Goal: Task Accomplishment & Management: Complete application form

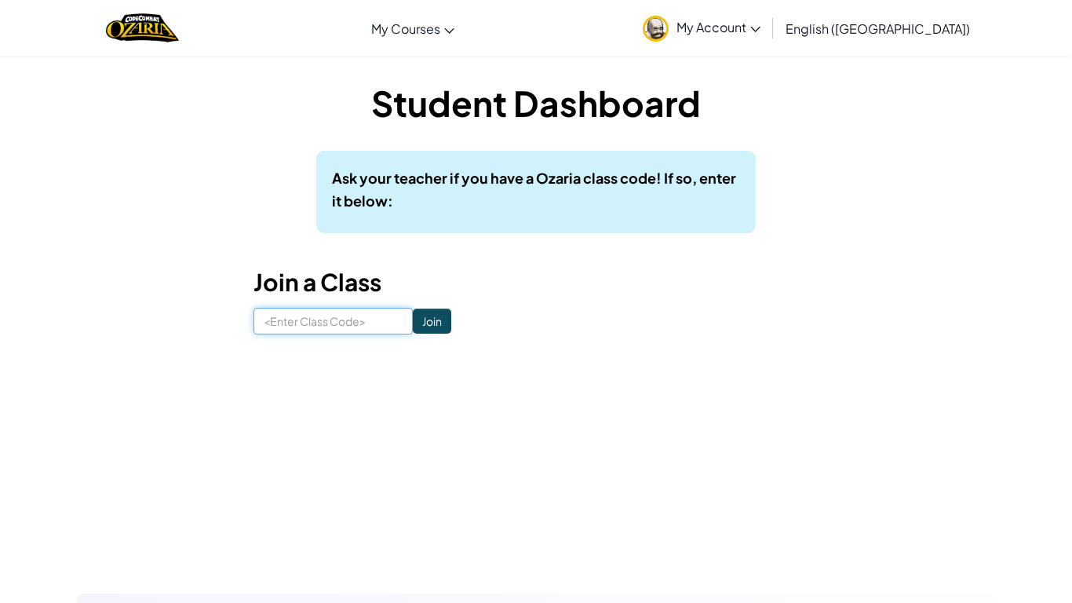
click at [356, 333] on input at bounding box center [333, 321] width 159 height 27
type input "FaceBurnFunny"
click at [439, 316] on input "Join" at bounding box center [432, 321] width 38 height 25
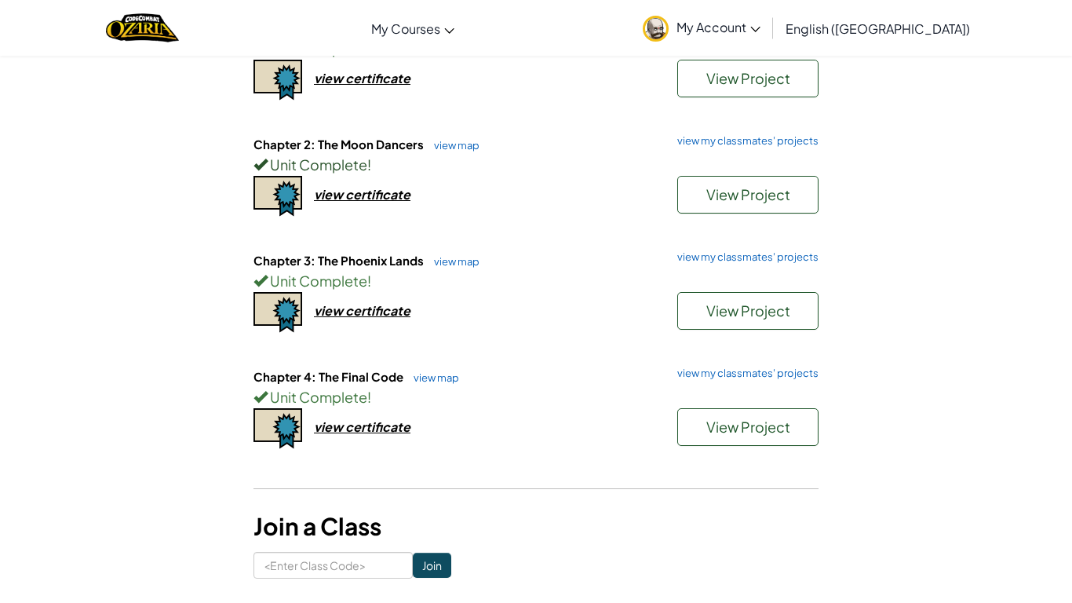
scroll to position [225, 0]
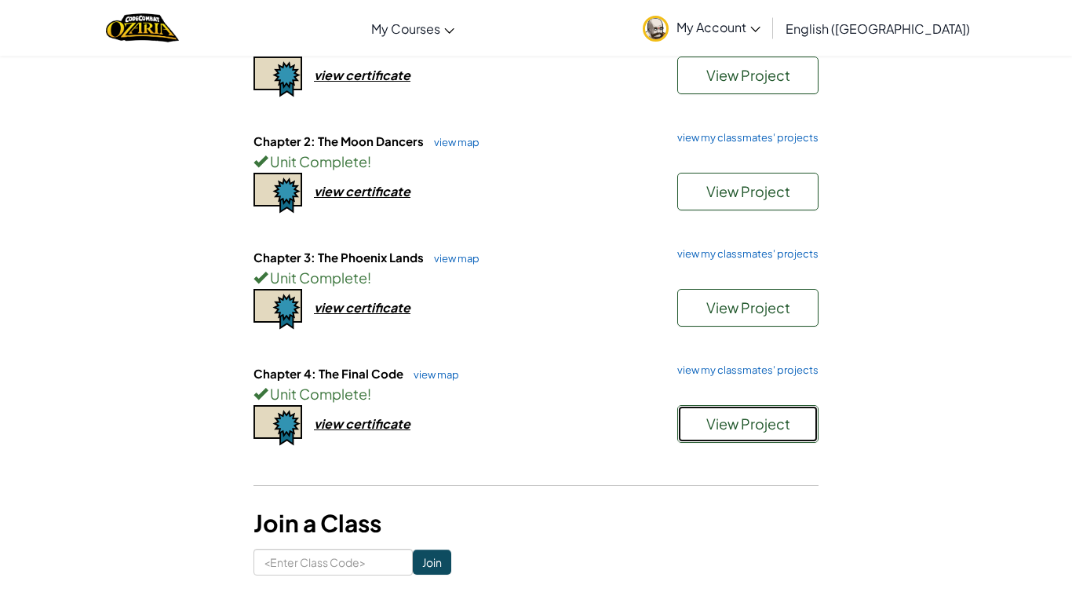
click at [774, 417] on span "View Project" at bounding box center [749, 424] width 84 height 18
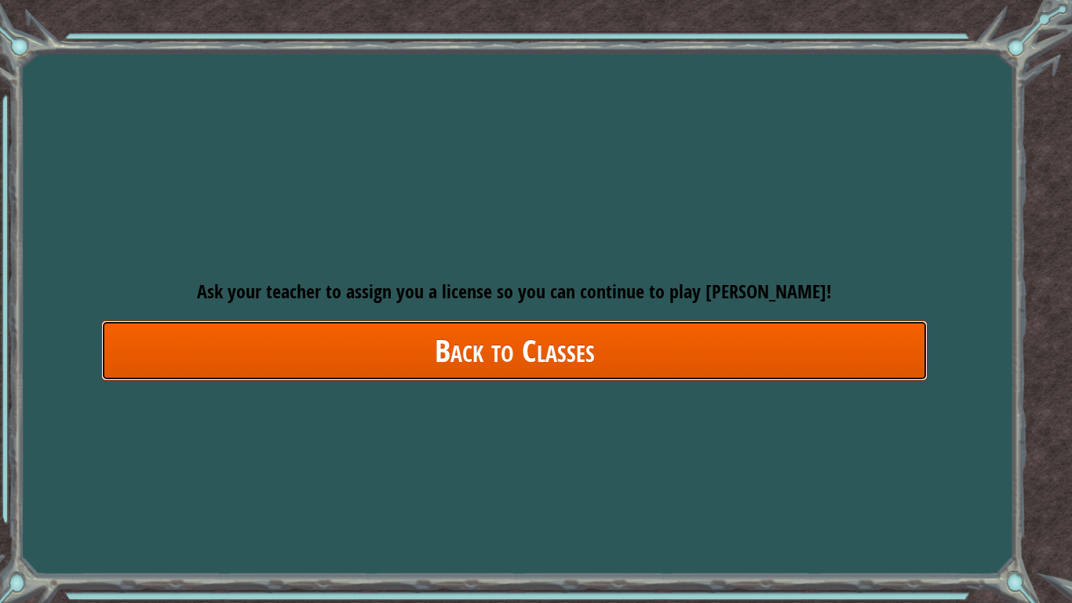
click at [773, 322] on link "Back to Classes" at bounding box center [514, 350] width 827 height 60
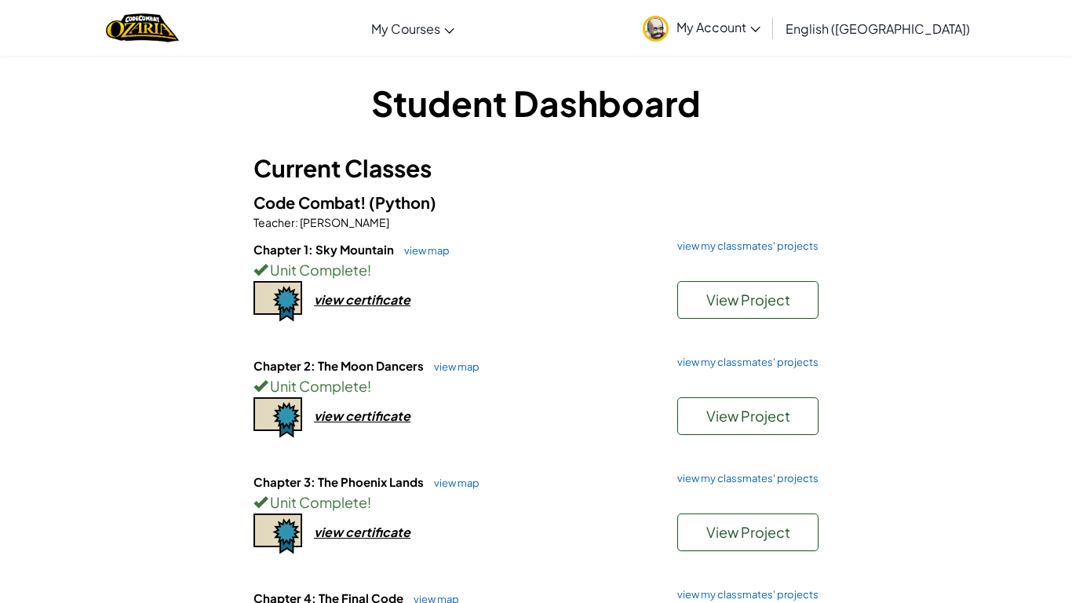
click at [761, 25] on span "My Account" at bounding box center [719, 27] width 84 height 16
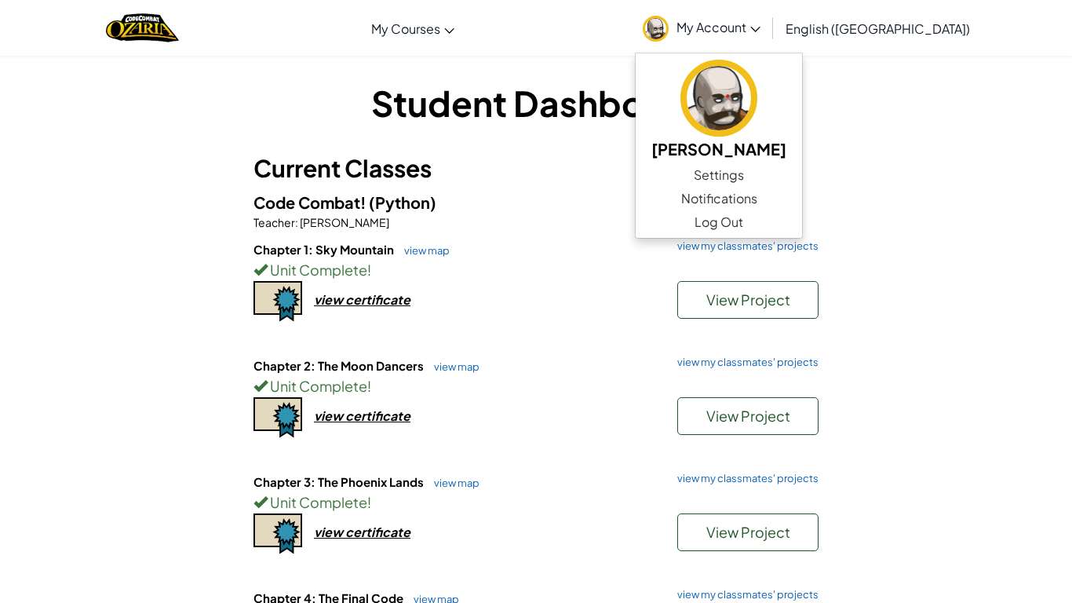
click at [908, 36] on span "English ([GEOGRAPHIC_DATA])" at bounding box center [878, 28] width 184 height 16
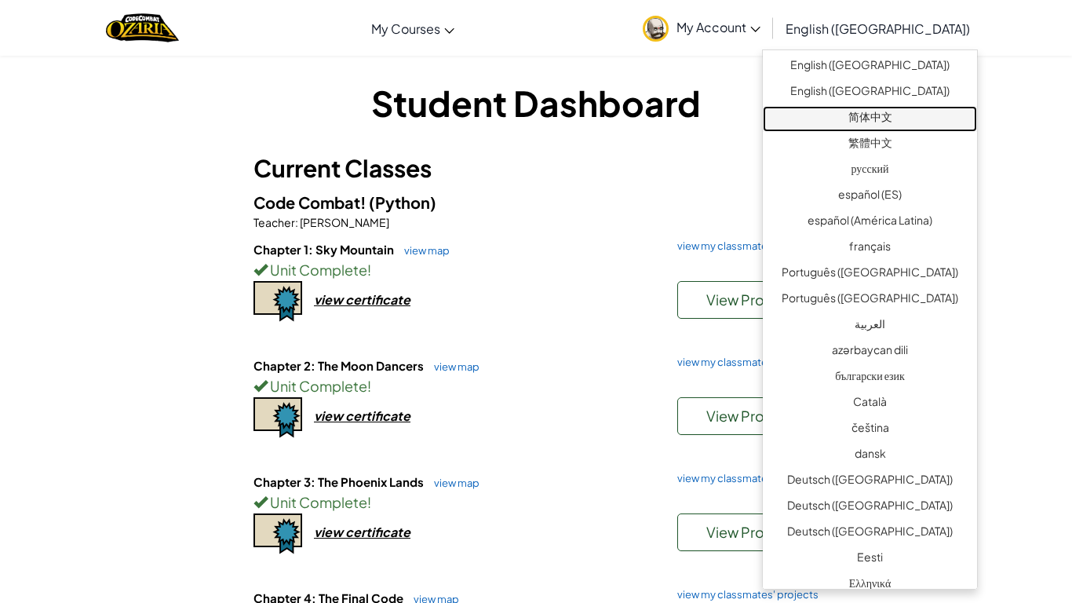
click at [857, 126] on link "简体中文" at bounding box center [870, 119] width 214 height 26
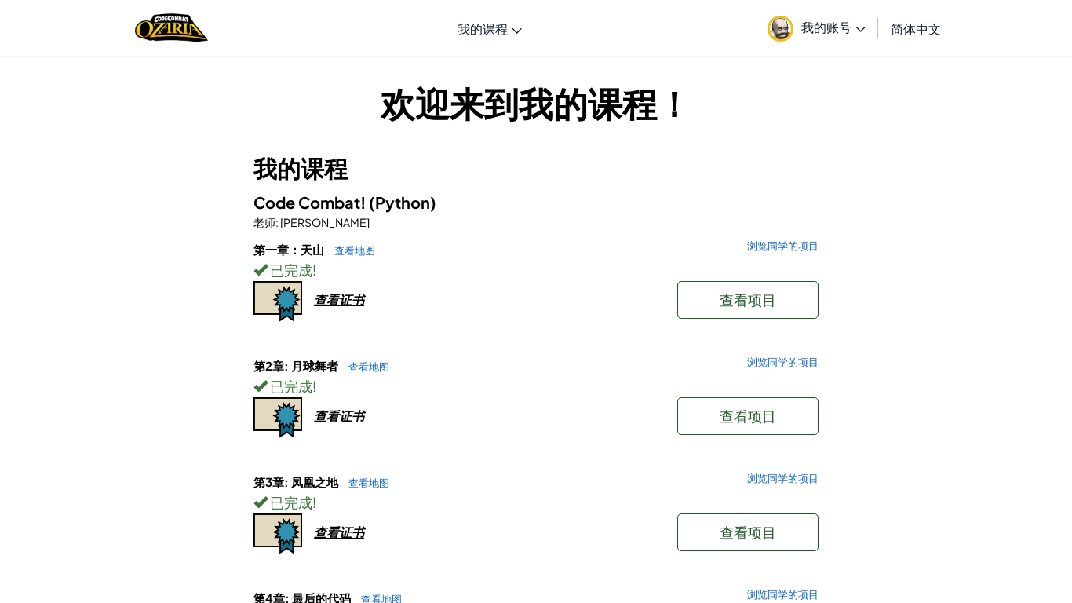
click at [911, 3] on div "我的账号 Bronx Carroll 设置 新消息 登出 简体中文 English (US) English (UK) 简体中文 繁體中文 русский e…" at bounding box center [854, 27] width 189 height 49
click at [900, 44] on link "简体中文" at bounding box center [916, 28] width 66 height 42
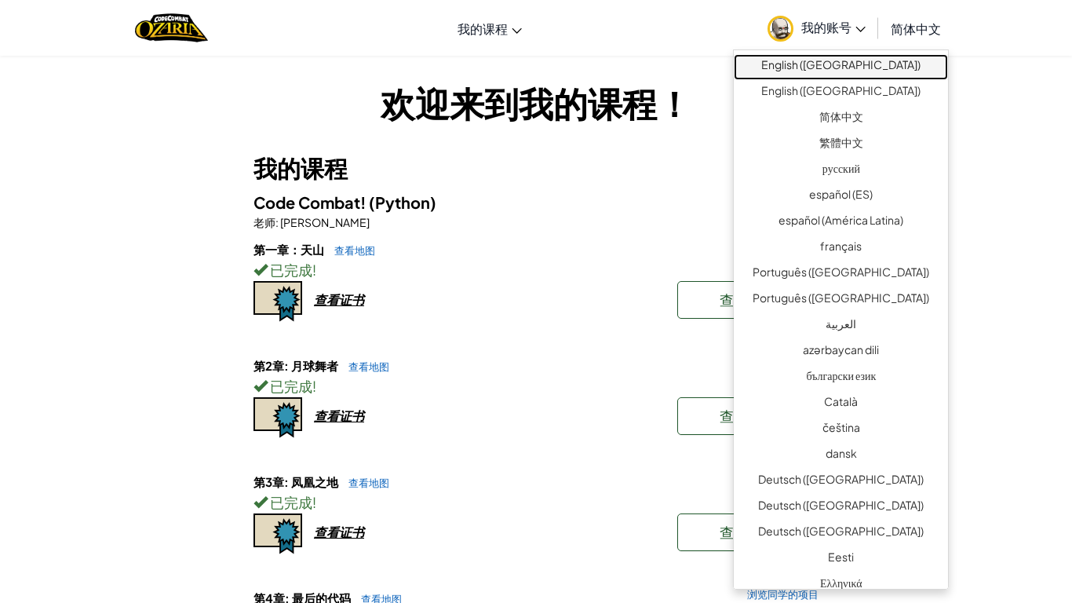
click at [881, 62] on link "English ([GEOGRAPHIC_DATA])" at bounding box center [841, 67] width 214 height 26
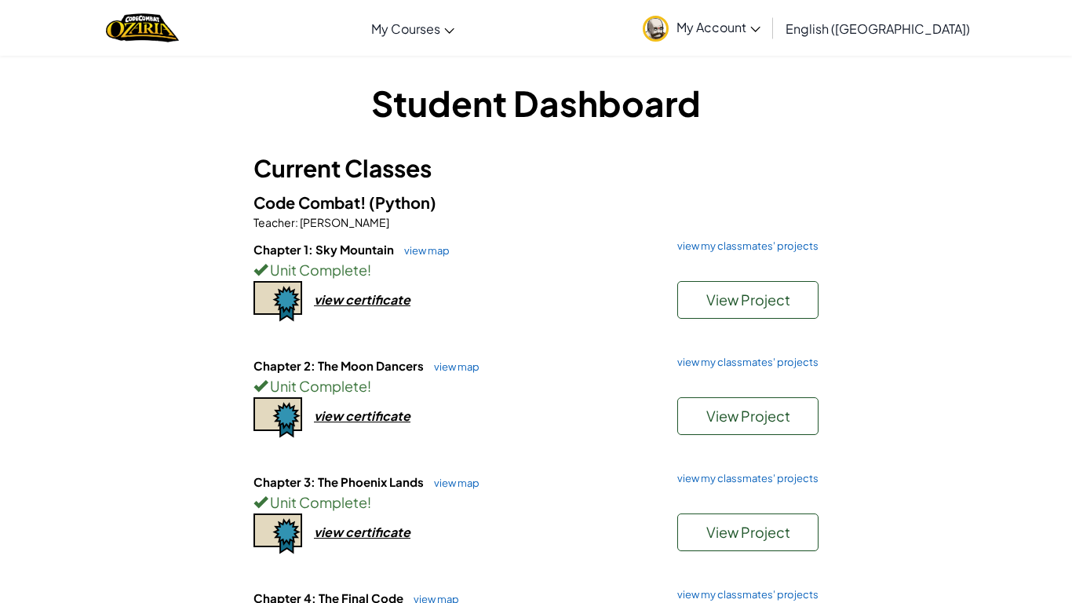
click at [897, 5] on div "My Account Bronx Carroll Settings Notifications Log Out English (US) English (U…" at bounding box center [806, 27] width 343 height 49
click at [898, 14] on link "English ([GEOGRAPHIC_DATA])" at bounding box center [878, 28] width 200 height 42
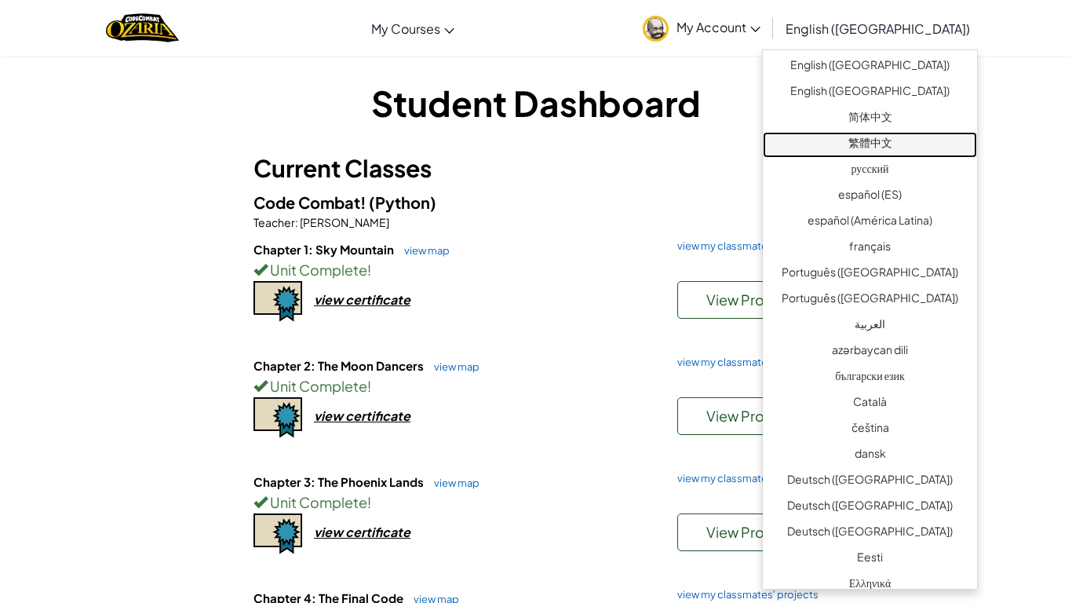
click at [870, 142] on link "繁體中文" at bounding box center [870, 145] width 214 height 26
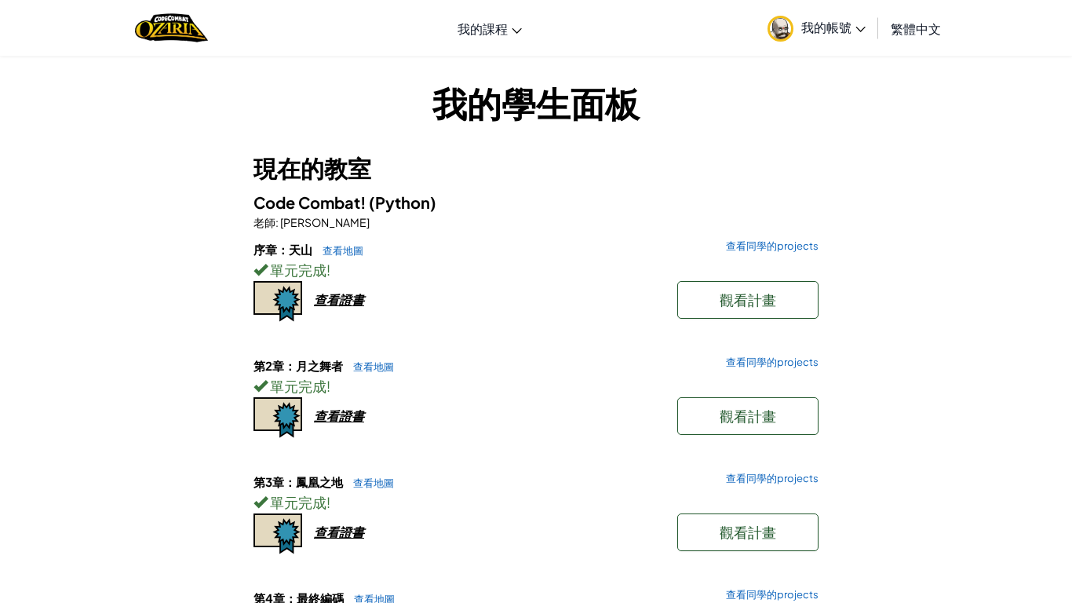
click at [895, 30] on span "繁體中文" at bounding box center [916, 28] width 50 height 16
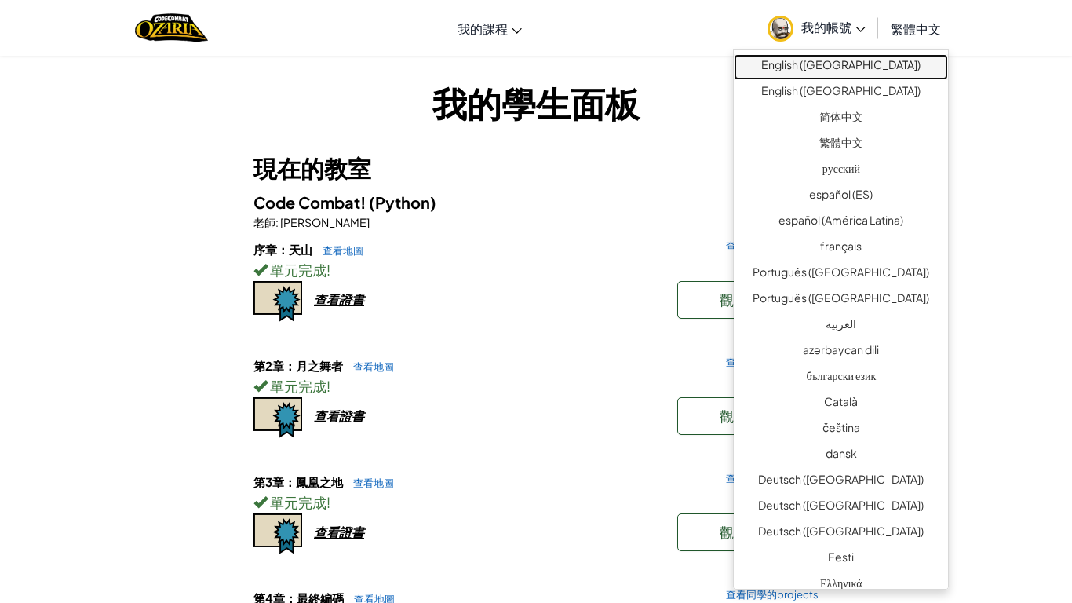
click at [875, 71] on link "English ([GEOGRAPHIC_DATA])" at bounding box center [841, 67] width 214 height 26
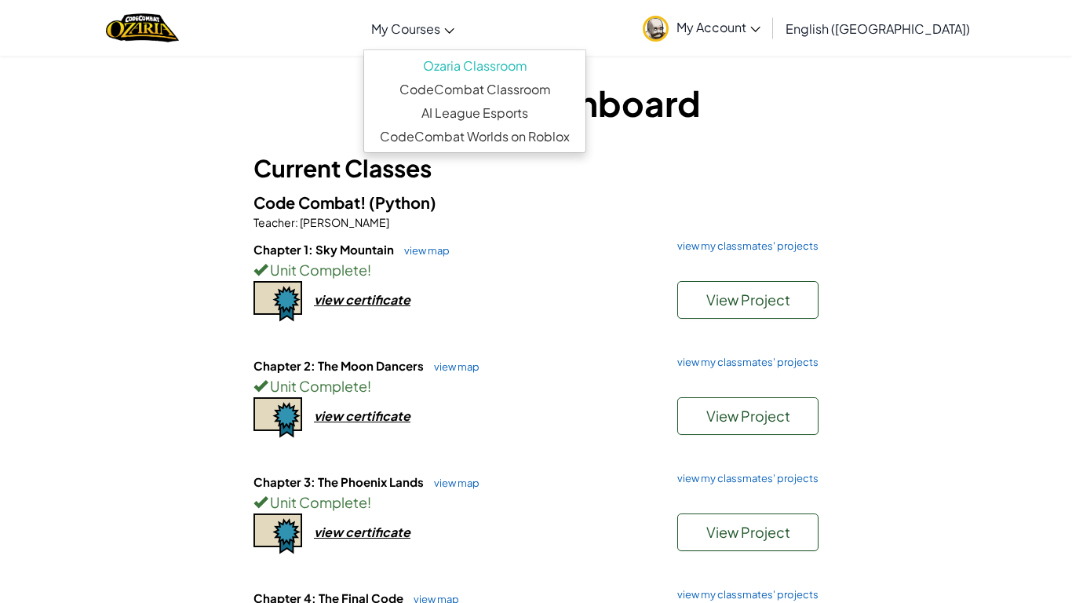
click at [440, 34] on span "My Courses" at bounding box center [405, 28] width 69 height 16
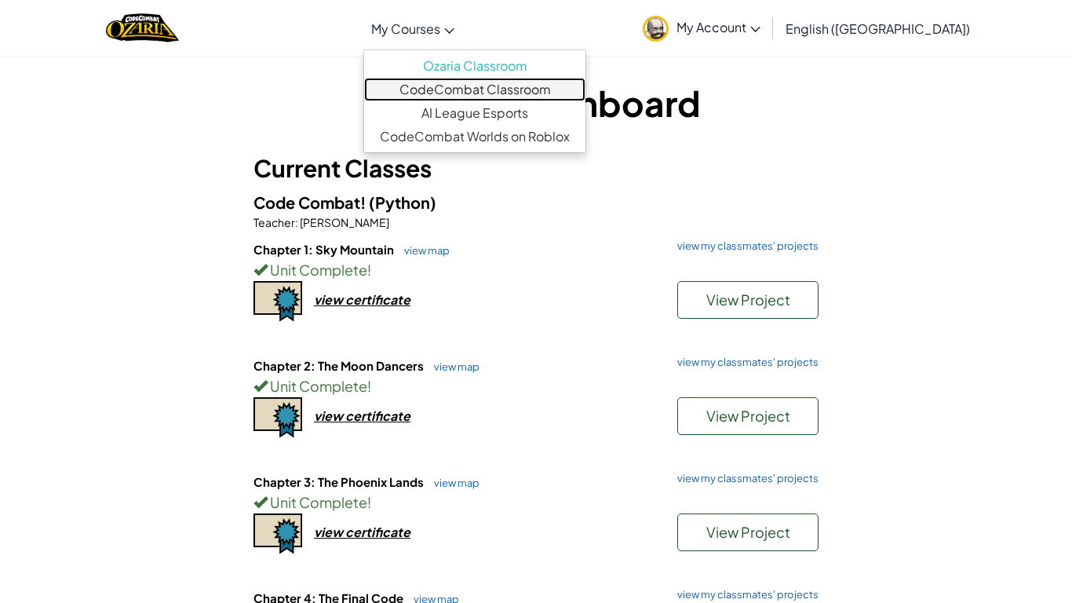
click at [484, 90] on link "CodeCombat Classroom" at bounding box center [474, 90] width 221 height 24
click at [524, 87] on link "CodeCombat Classroom" at bounding box center [474, 90] width 221 height 24
